Goal: Information Seeking & Learning: Learn about a topic

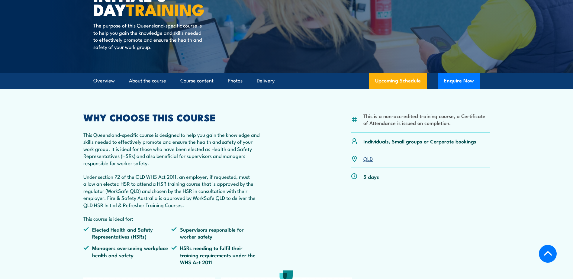
scroll to position [91, 0]
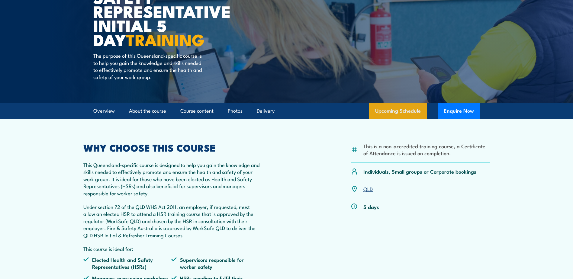
click at [394, 113] on link "Upcoming Schedule" at bounding box center [398, 111] width 58 height 16
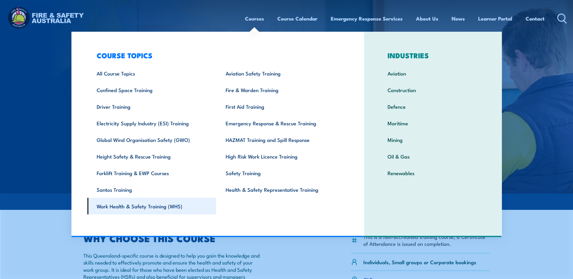
click at [138, 207] on link "Work Health & Safety Training (WHS)" at bounding box center [151, 206] width 129 height 17
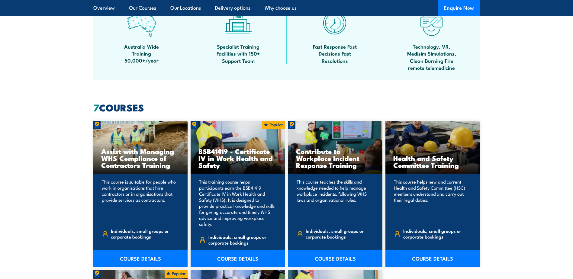
scroll to position [423, 0]
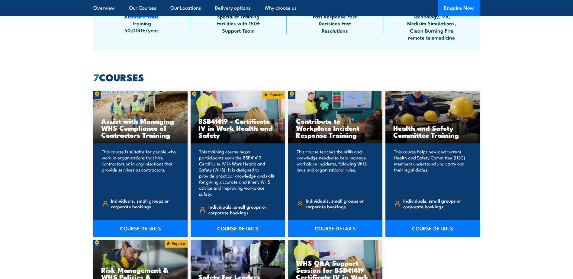
click at [247, 221] on link "COURSE DETAILS" at bounding box center [237, 228] width 94 height 17
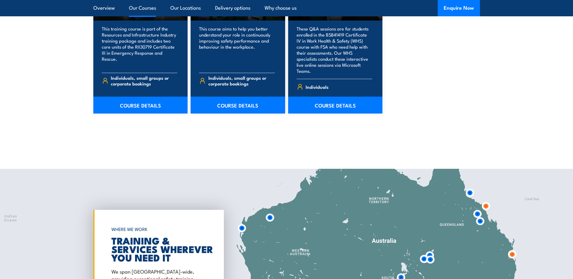
scroll to position [664, 0]
